Goal: Transaction & Acquisition: Purchase product/service

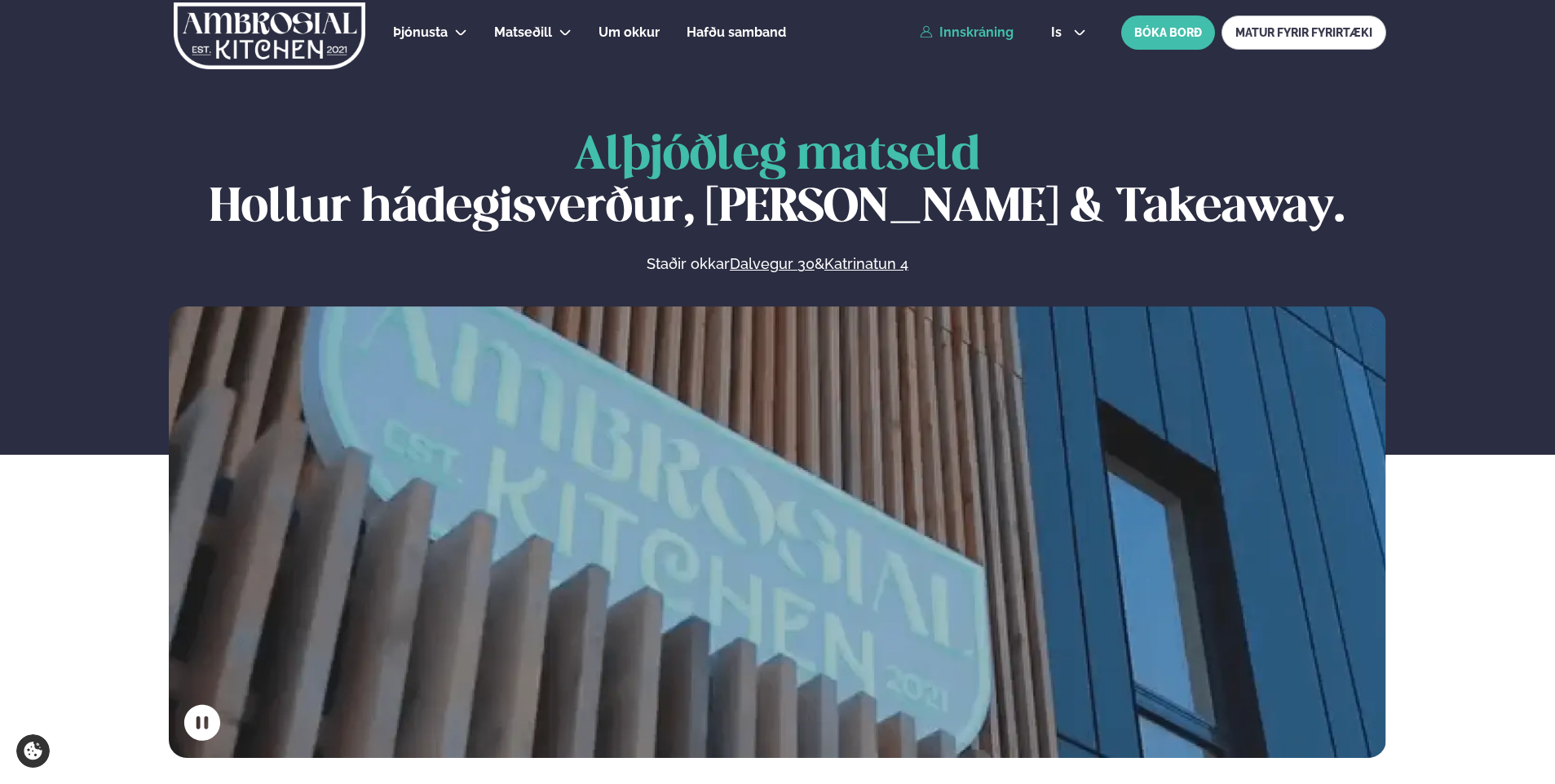
click at [976, 37] on link "Innskráning" at bounding box center [967, 33] width 94 height 15
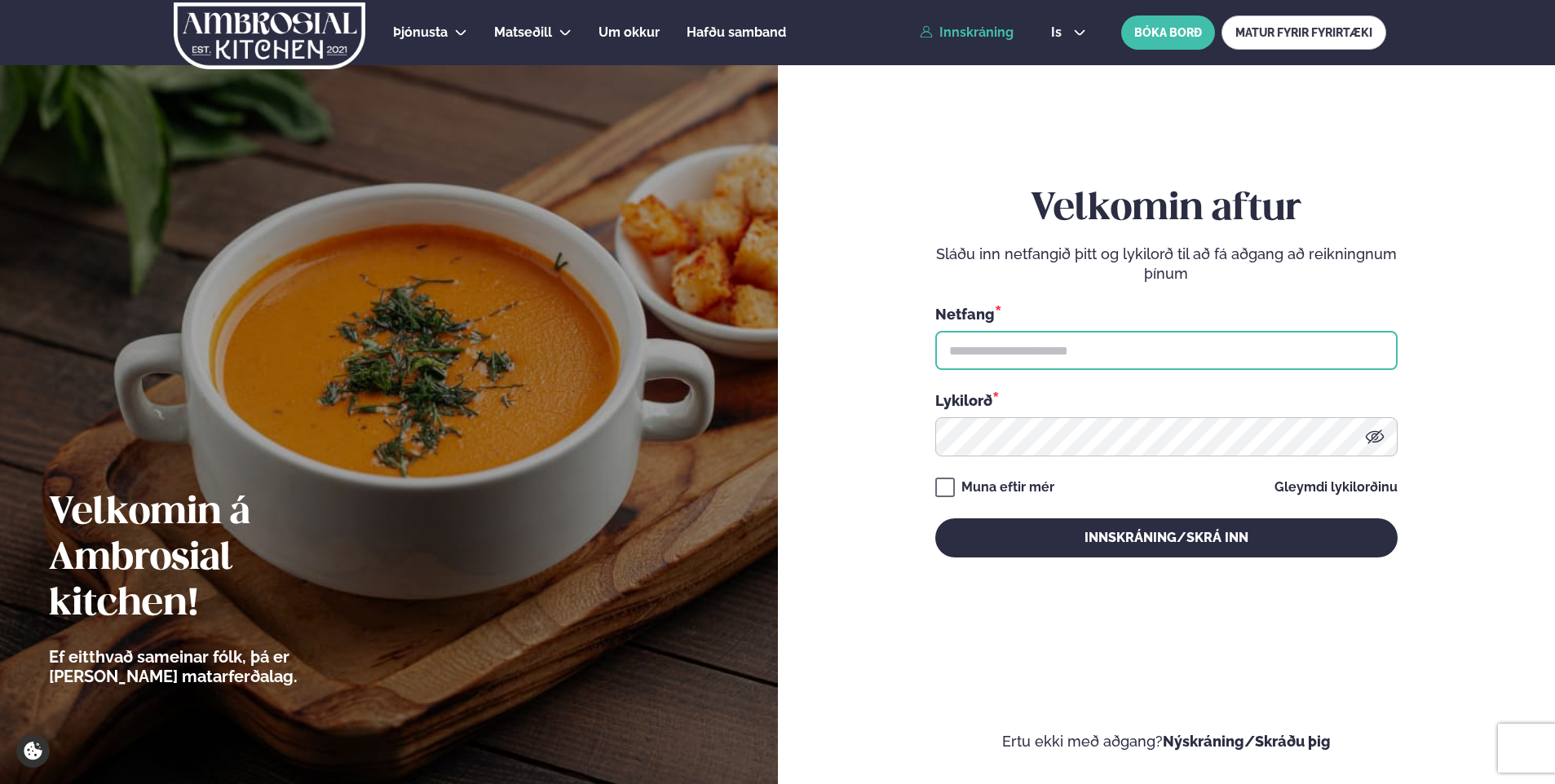
click at [967, 360] on input "text" at bounding box center [1166, 351] width 463 height 39
type input "**********"
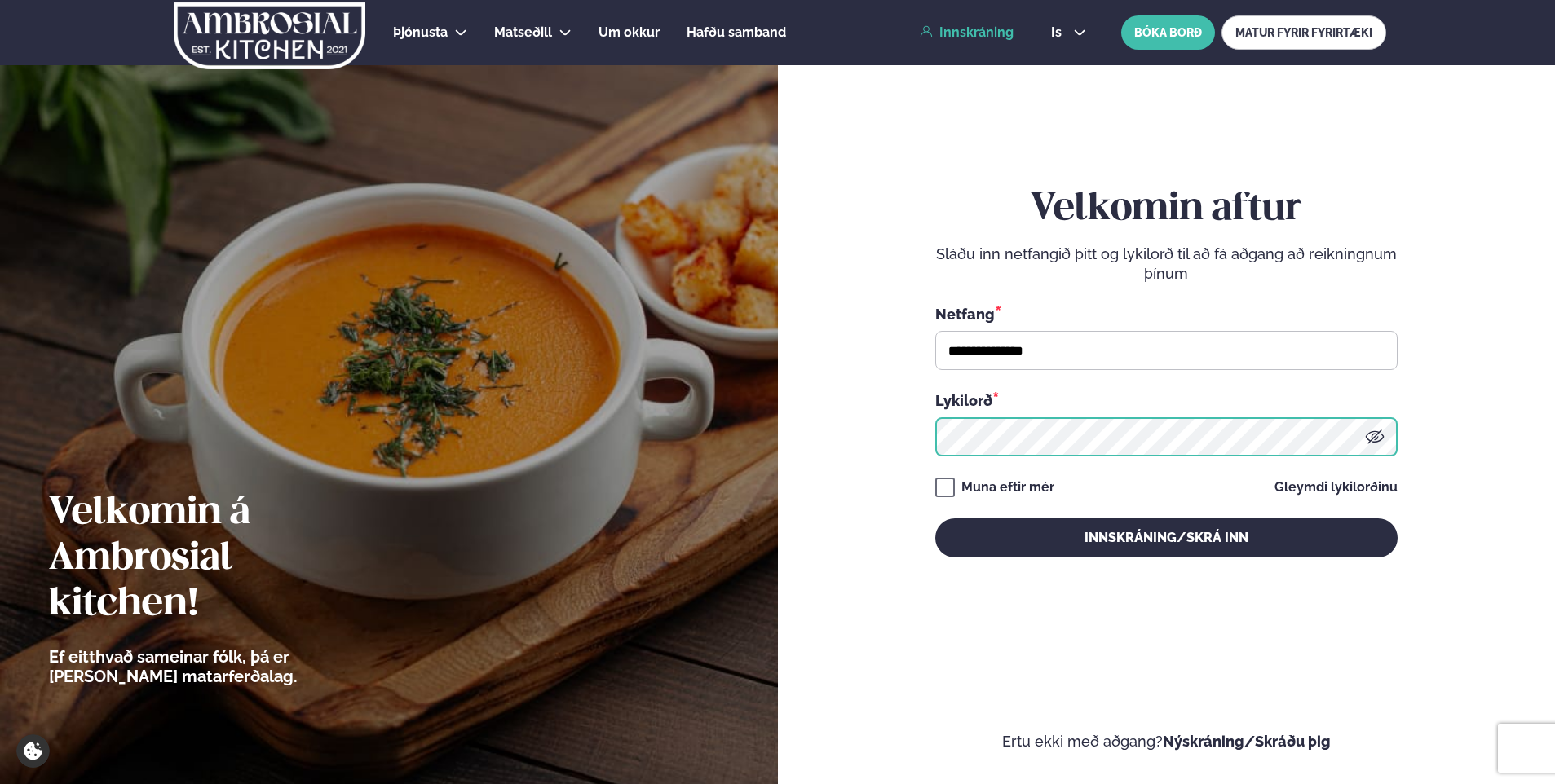
click at [935, 519] on button "Innskráning/Skrá inn" at bounding box center [1166, 538] width 463 height 39
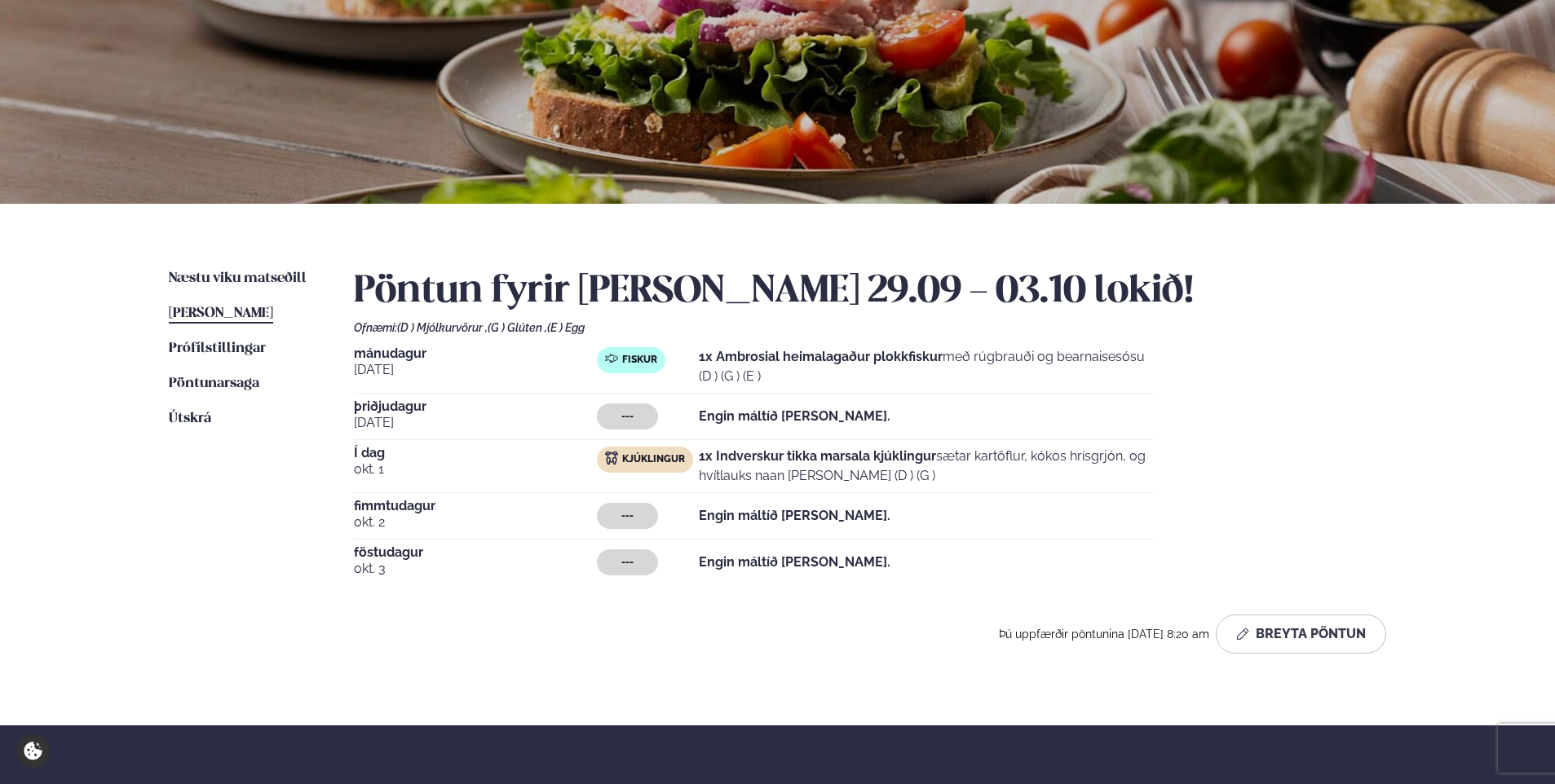
scroll to position [163, 0]
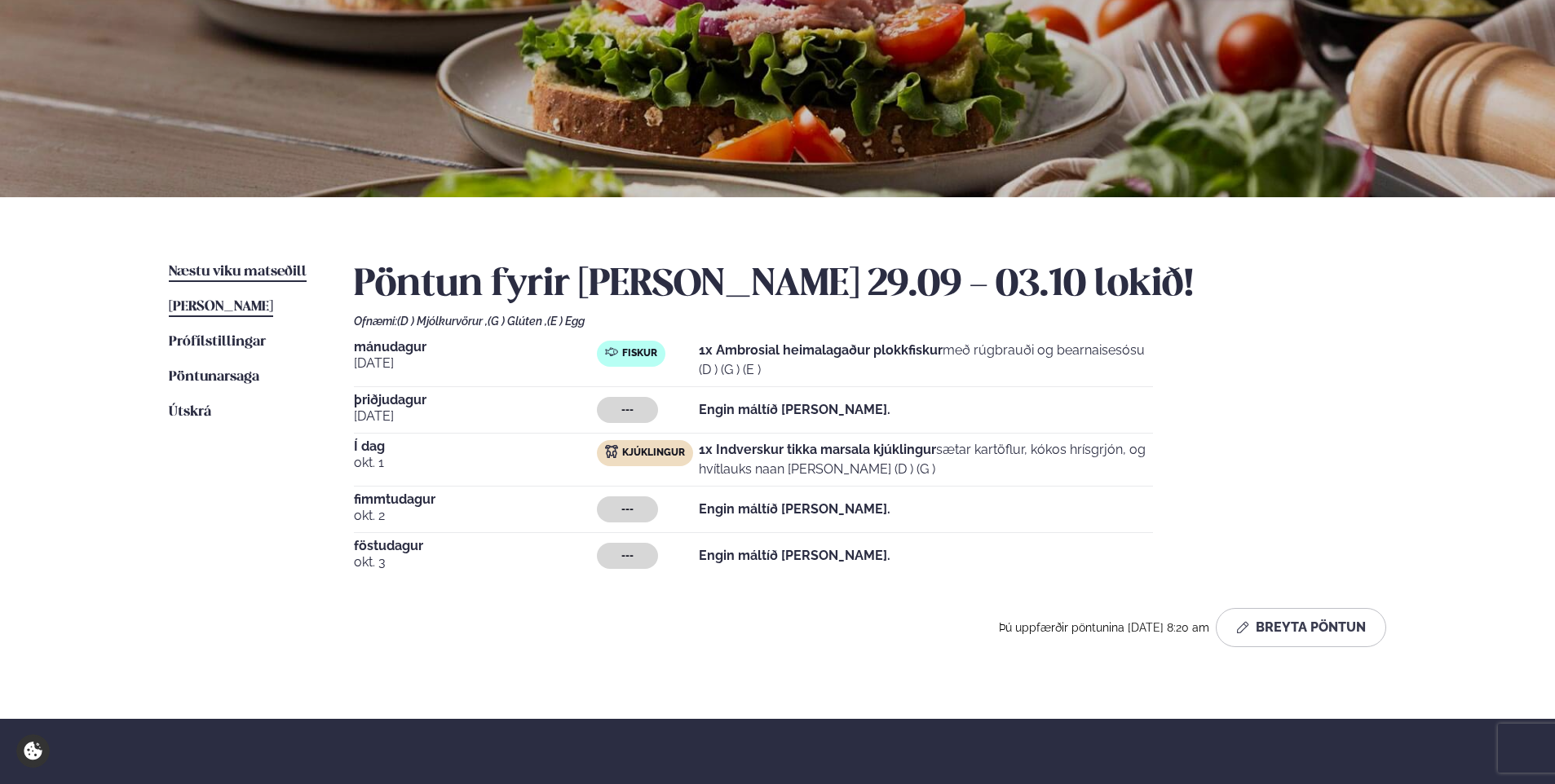
click at [251, 273] on span "Næstu viku matseðill" at bounding box center [238, 271] width 138 height 14
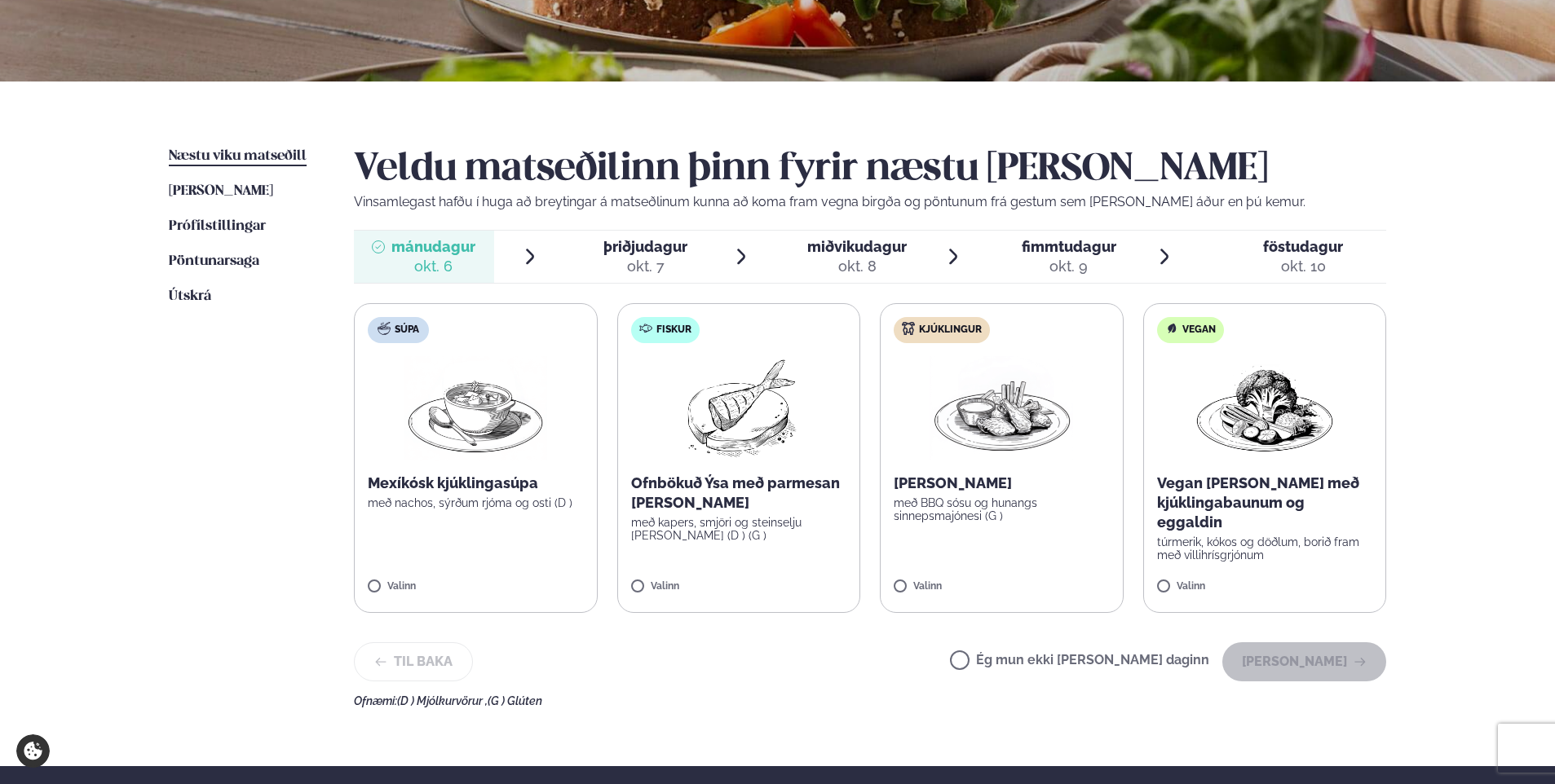
scroll to position [326, 0]
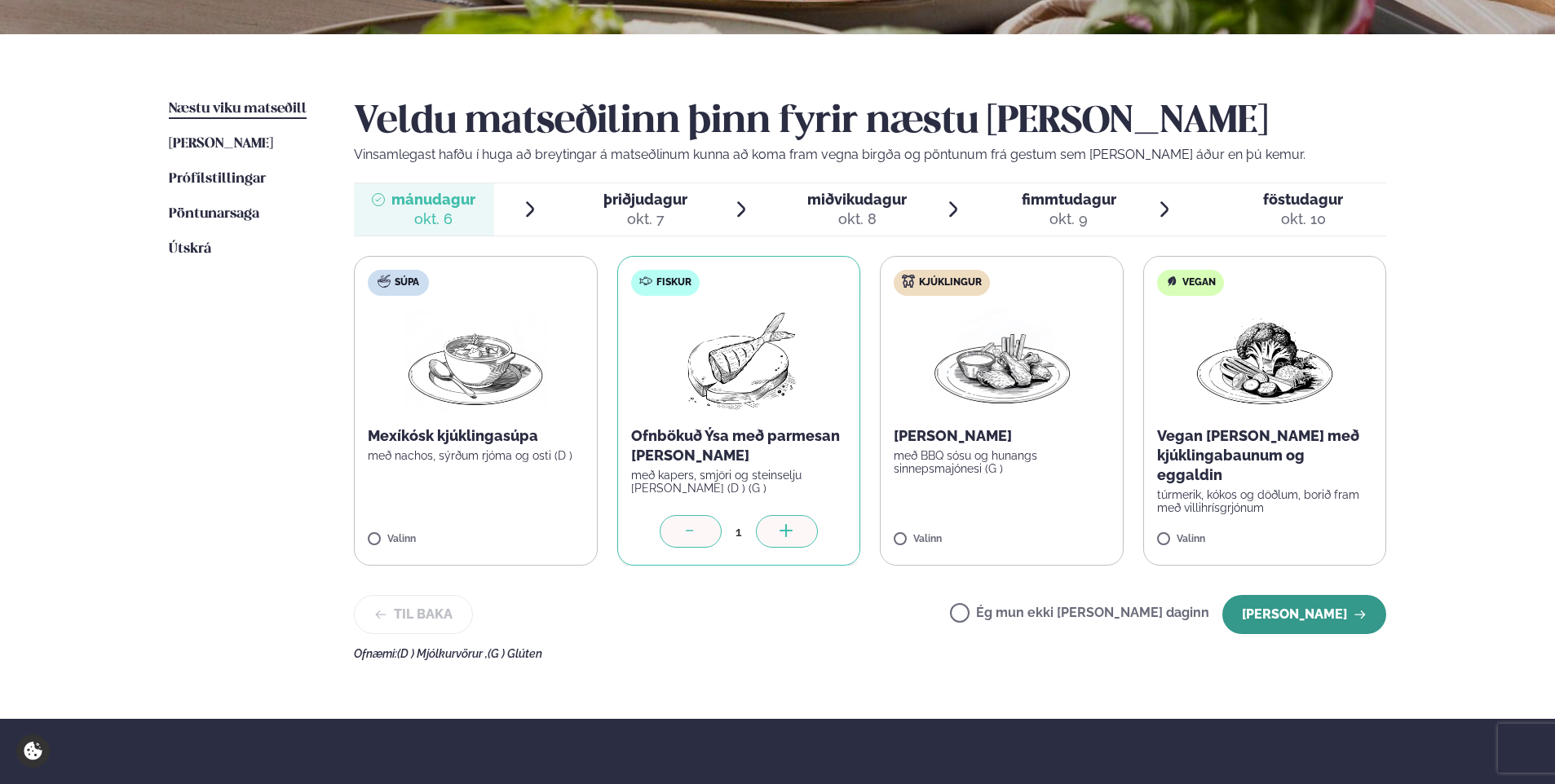
click at [1327, 625] on button "[PERSON_NAME]" at bounding box center [1304, 615] width 164 height 39
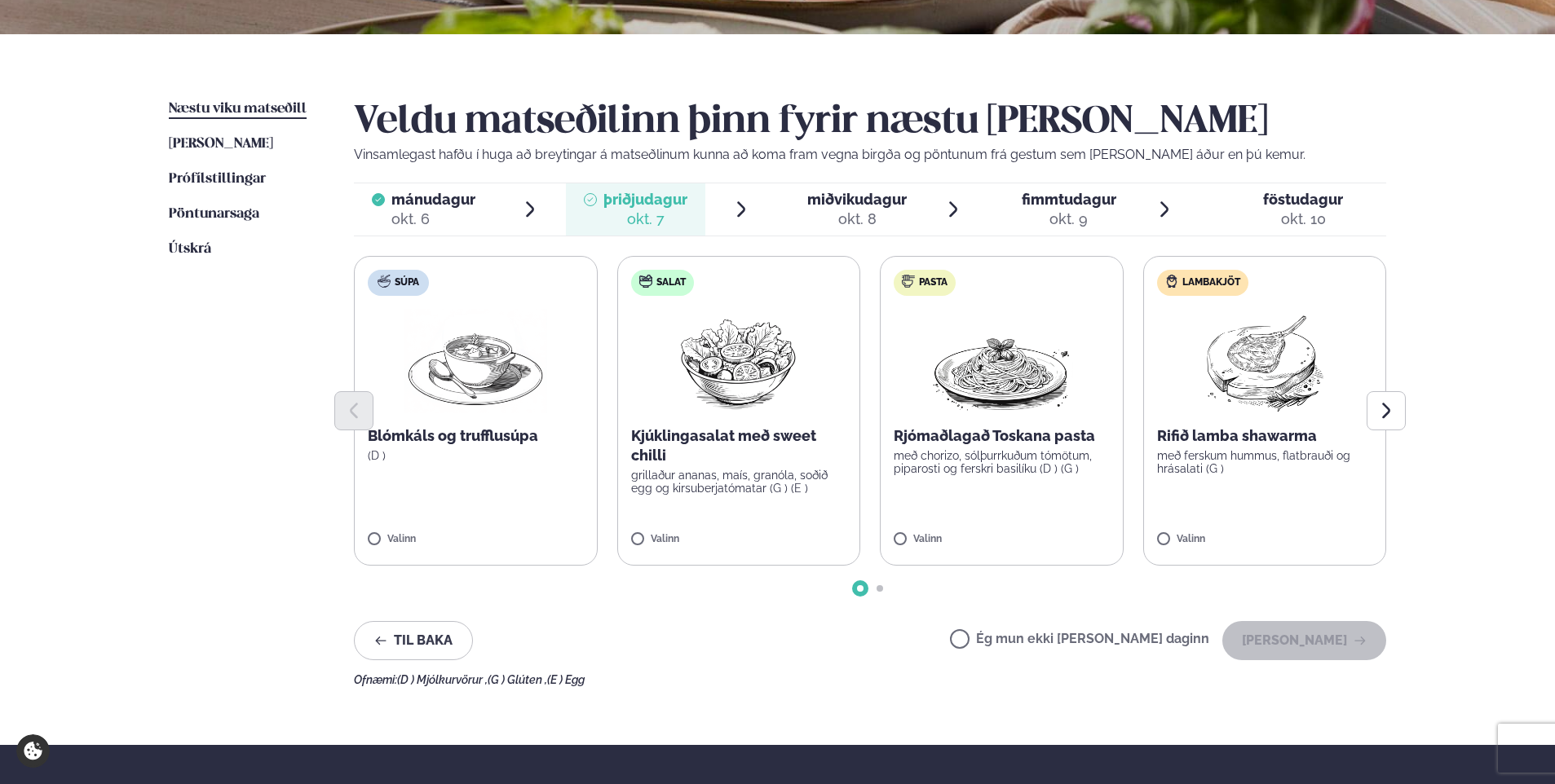
click at [853, 206] on span "miðvikudagur" at bounding box center [856, 199] width 99 height 17
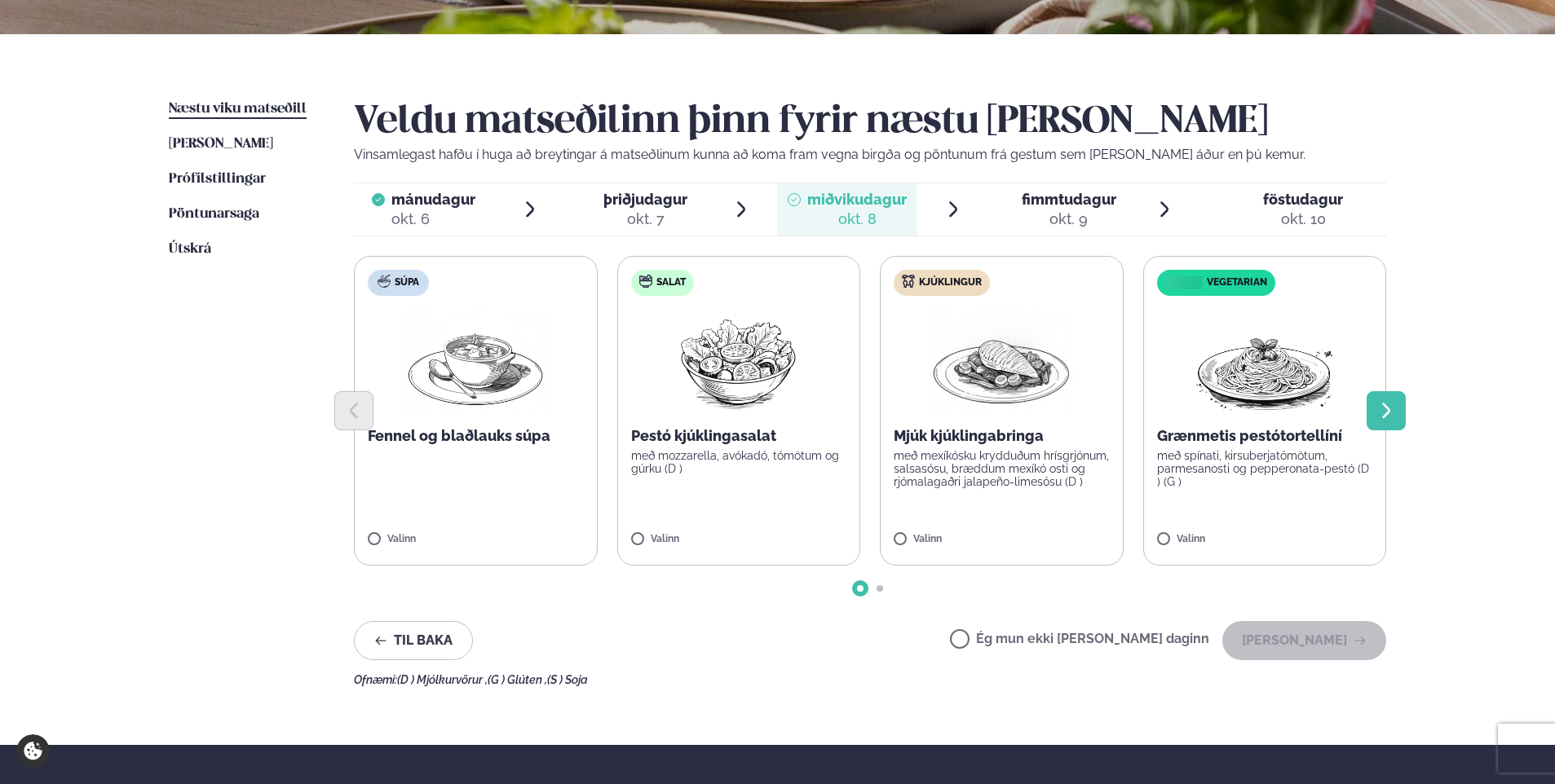
click at [1394, 416] on icon "Next slide" at bounding box center [1387, 411] width 20 height 20
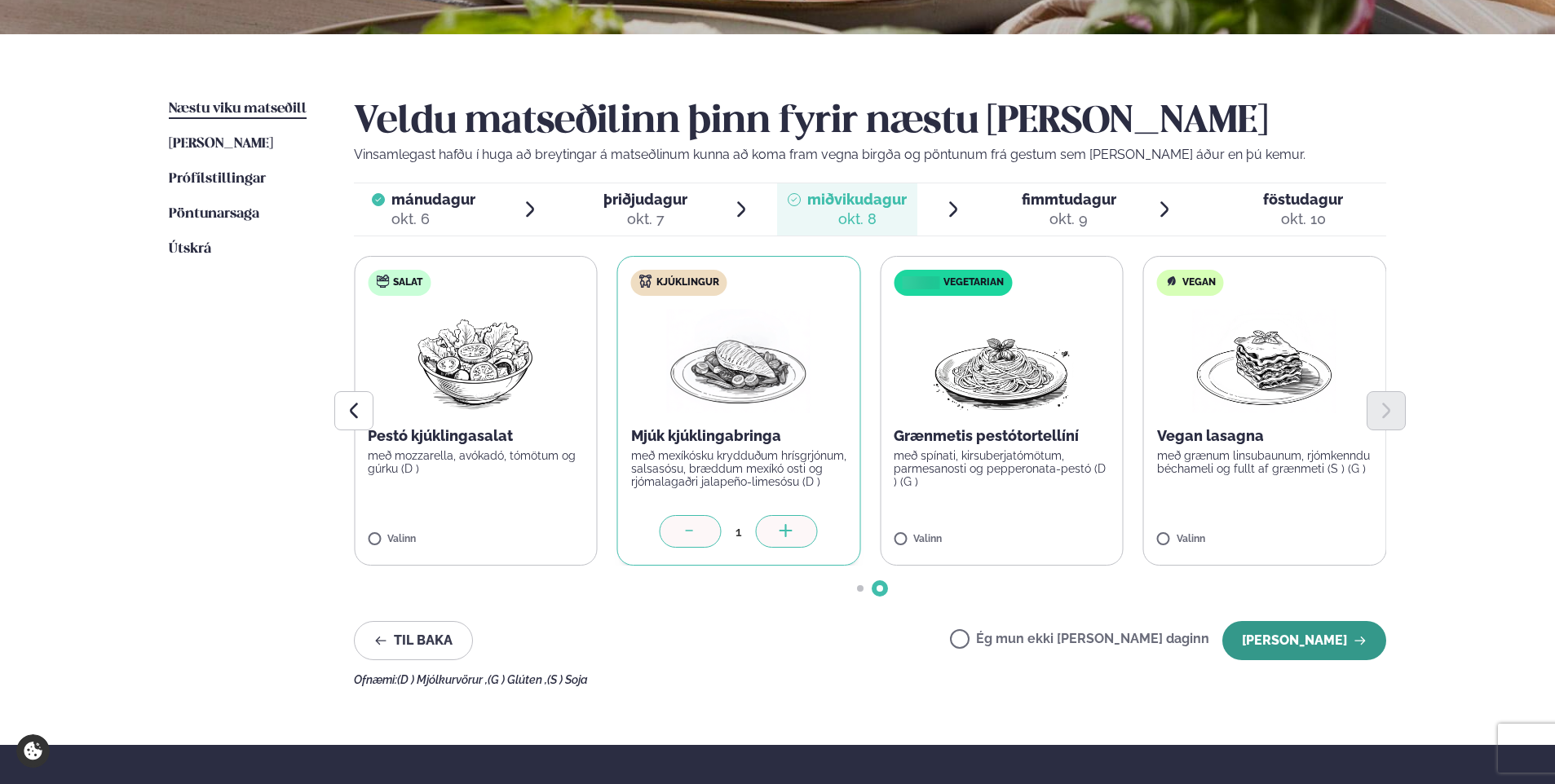
click at [1323, 645] on button "[PERSON_NAME]" at bounding box center [1304, 641] width 164 height 39
